Goal: Navigation & Orientation: Find specific page/section

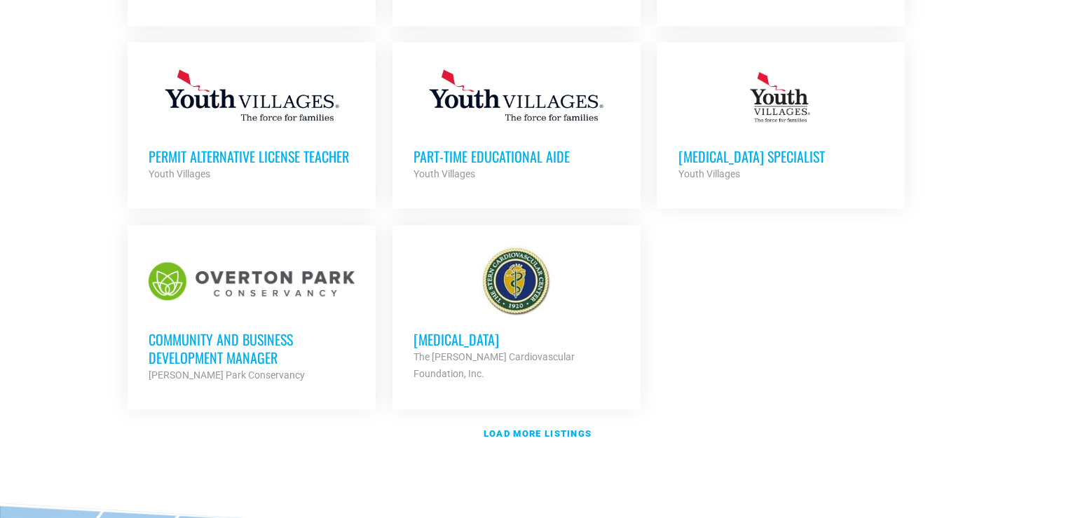
scroll to position [1613, 0]
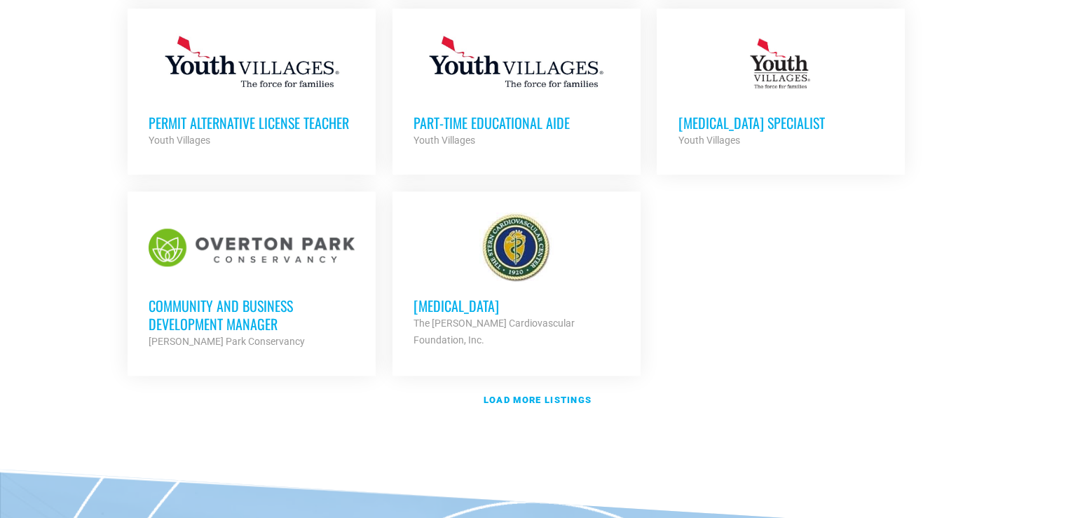
click at [203, 297] on h3 "Community and Business Development Manager" at bounding box center [252, 315] width 206 height 36
click at [552, 395] on strong "Load more listings" at bounding box center [538, 400] width 108 height 11
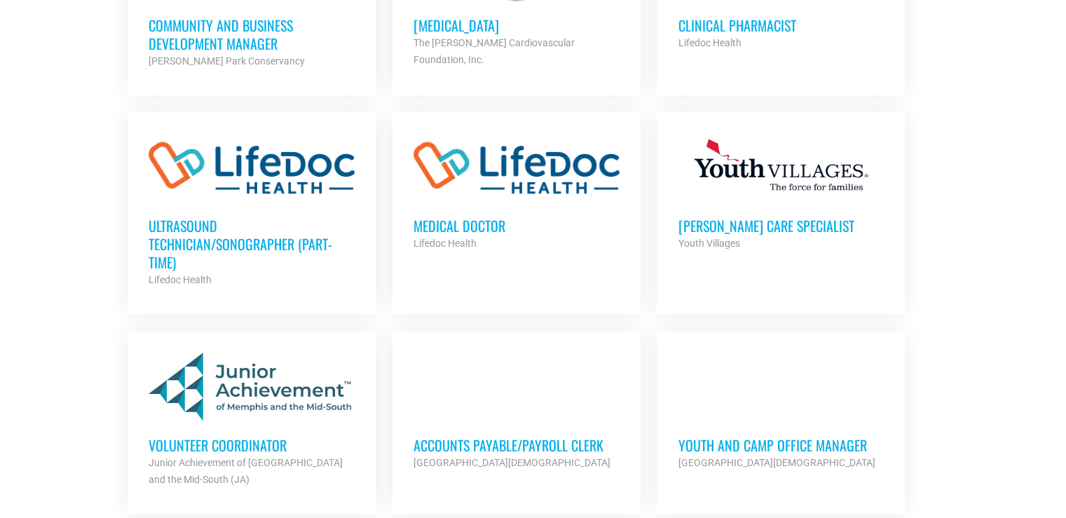
scroll to position [1963, 0]
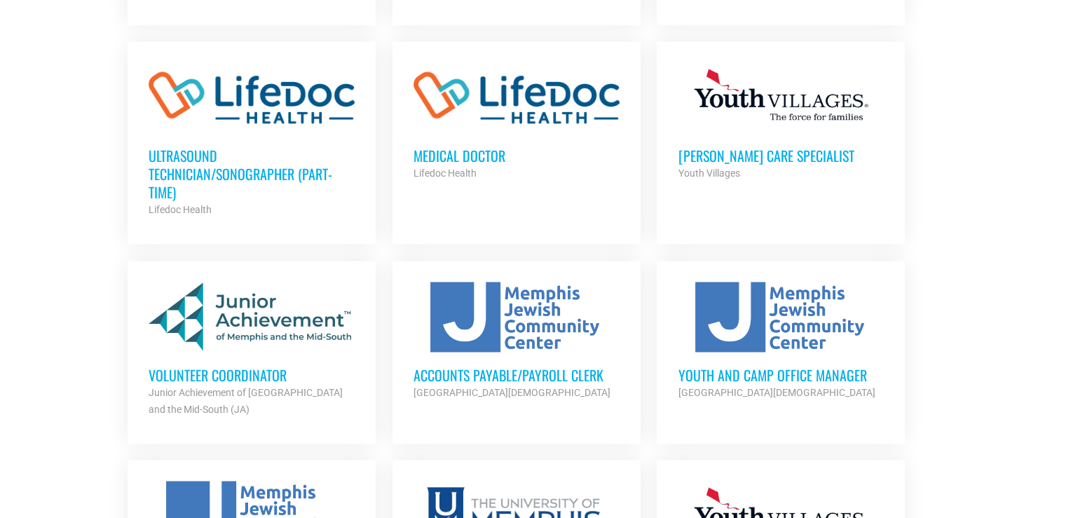
click at [269, 366] on h3 "Volunteer Coordinator" at bounding box center [252, 375] width 206 height 18
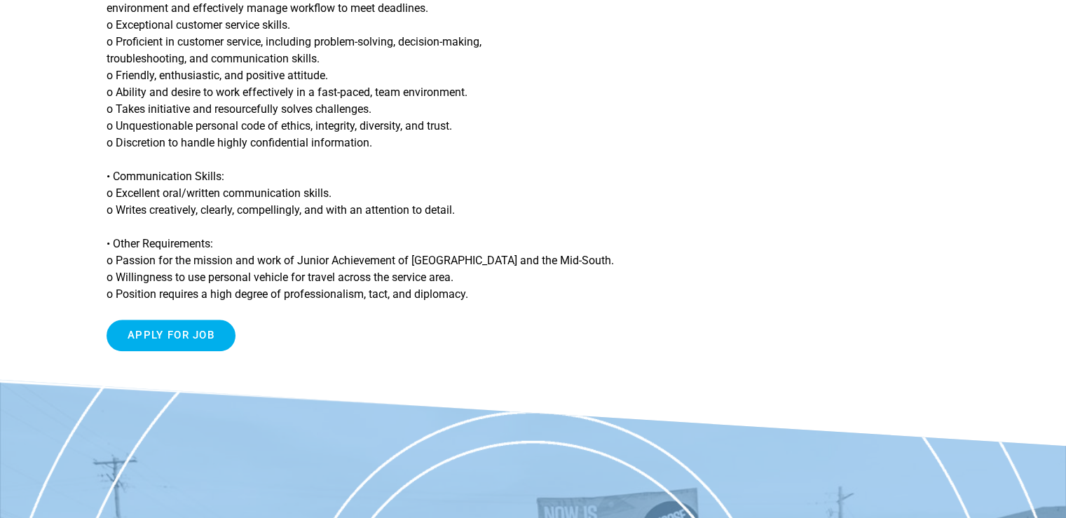
scroll to position [1262, 0]
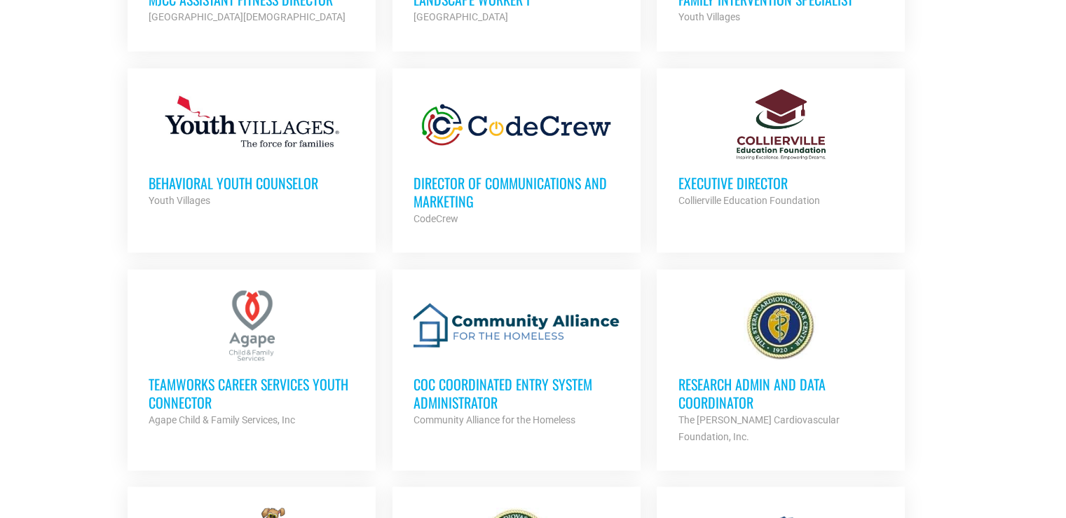
scroll to position [2384, 0]
